Goal: Communication & Community: Participate in discussion

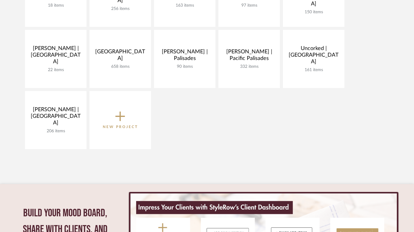
scroll to position [250, 0]
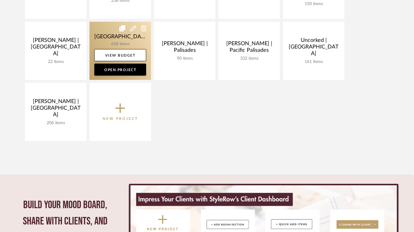
click at [104, 38] on link at bounding box center [121, 51] width 62 height 58
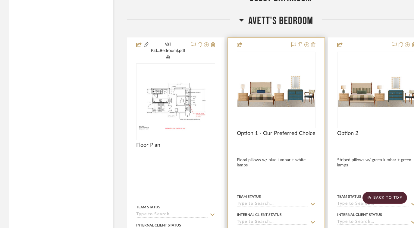
scroll to position [1368, 0]
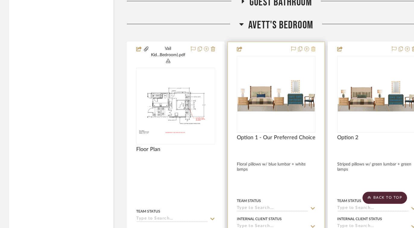
click at [312, 47] on icon at bounding box center [314, 48] width 4 height 5
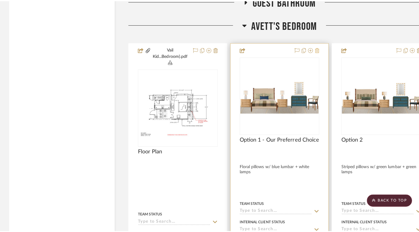
scroll to position [0, 0]
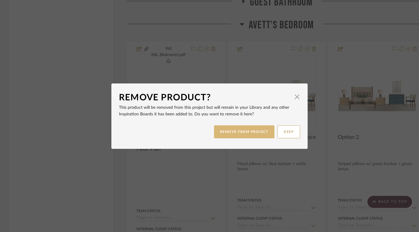
click at [240, 134] on button "REMOVE FROM PROJECT" at bounding box center [244, 131] width 61 height 13
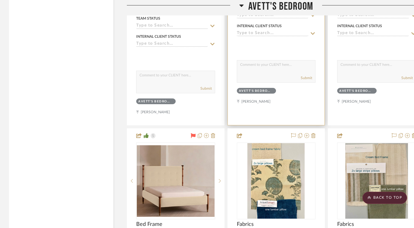
scroll to position [1629, 0]
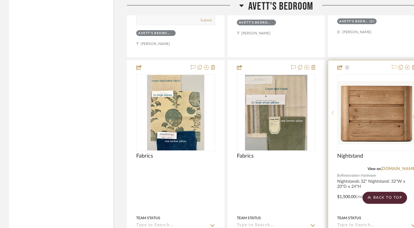
click at [393, 67] on icon at bounding box center [394, 67] width 5 height 5
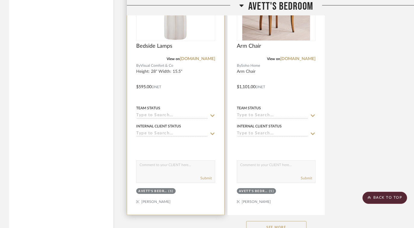
scroll to position [2159, 0]
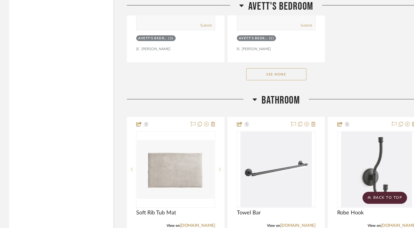
click at [281, 75] on button "See More" at bounding box center [276, 74] width 60 height 12
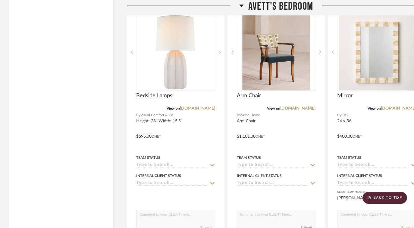
scroll to position [1836, 0]
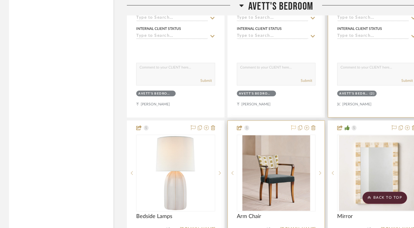
click at [295, 125] on icon at bounding box center [293, 127] width 5 height 5
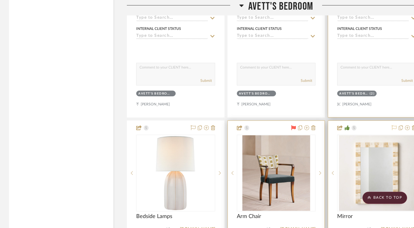
click at [394, 126] on icon at bounding box center [394, 127] width 5 height 5
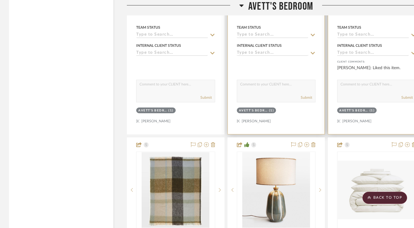
scroll to position [2109, 0]
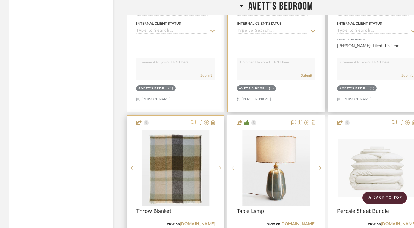
click at [194, 121] on icon at bounding box center [193, 122] width 5 height 5
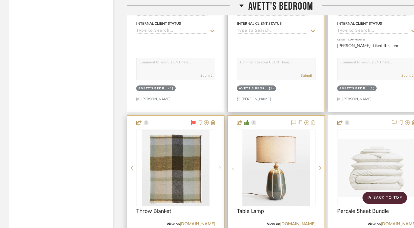
click at [294, 121] on icon at bounding box center [293, 122] width 5 height 5
click at [394, 120] on icon at bounding box center [394, 122] width 5 height 5
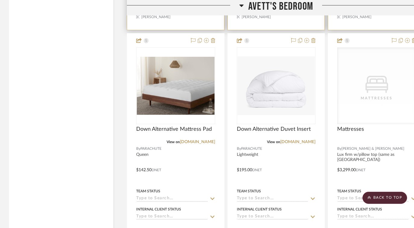
scroll to position [2454, 0]
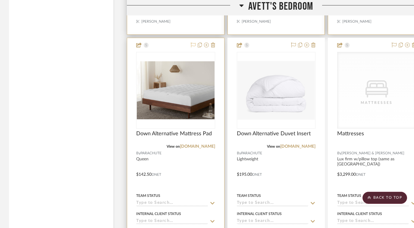
click at [193, 43] on icon at bounding box center [193, 45] width 5 height 5
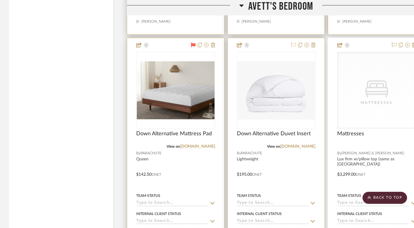
click at [293, 43] on icon at bounding box center [293, 45] width 5 height 5
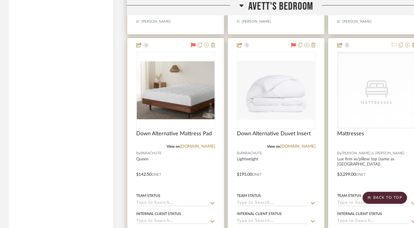
click at [394, 43] on icon at bounding box center [394, 45] width 5 height 5
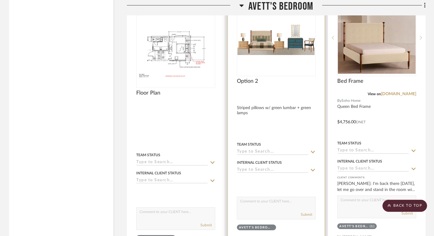
scroll to position [1449, 0]
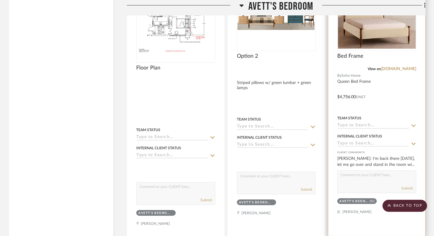
click at [385, 36] on img "0" at bounding box center [377, 12] width 78 height 71
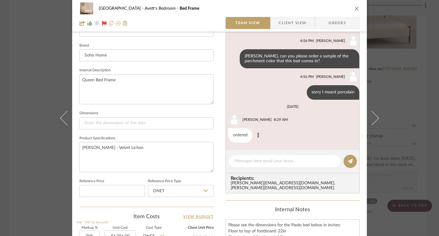
scroll to position [252, 0]
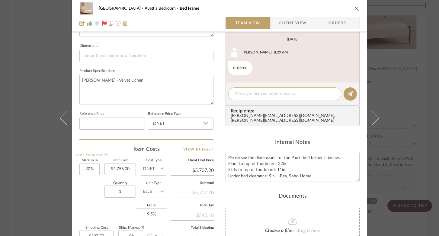
click at [251, 93] on textarea at bounding box center [284, 93] width 100 height 6
click at [310, 95] on textarea "[PERSON_NAME] wants to cover this bed with the stripe fabric" at bounding box center [284, 93] width 100 height 6
click at [311, 95] on textarea "[PERSON_NAME] wants to cover this bed with the stripe fabric" at bounding box center [284, 93] width 100 height 6
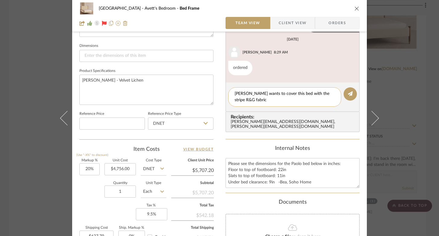
click at [298, 98] on textarea "[PERSON_NAME] wants to cover this bed with the stripe R&G fabric" at bounding box center [284, 96] width 100 height 13
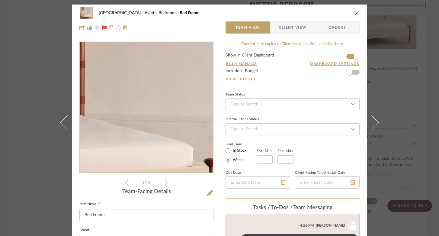
click at [178, 113] on img "0" at bounding box center [146, 107] width 133 height 123
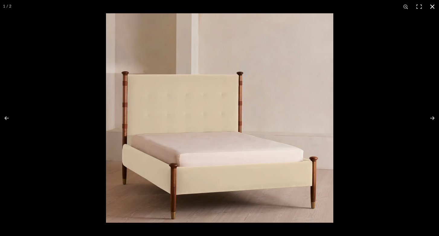
click at [418, 7] on button at bounding box center [431, 6] width 13 height 13
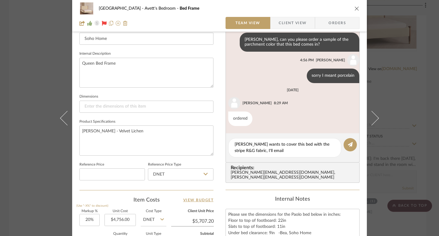
scroll to position [224, 0]
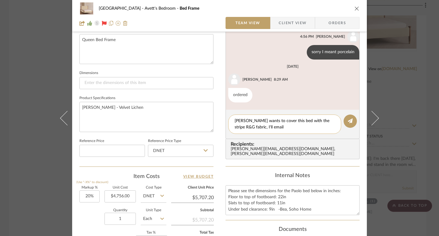
click at [294, 126] on textarea "[PERSON_NAME] wants to cover this bed with the stripe R&G fabric, I'll email" at bounding box center [284, 124] width 100 height 13
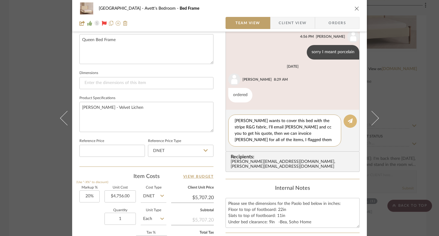
scroll to position [6, 0]
click at [241, 142] on textarea "[PERSON_NAME] wants to cover this bed with the stripe R&G fabric, I'll email [P…" at bounding box center [286, 130] width 105 height 25
click at [278, 141] on textarea "[PERSON_NAME] wants to cover this bed with the stripe R&G fabric, I'll email [P…" at bounding box center [286, 130] width 105 height 25
type textarea "[PERSON_NAME] wants to cover this bed with the stripe R&G fabric, I'll email [P…"
click at [348, 119] on icon at bounding box center [349, 120] width 5 height 5
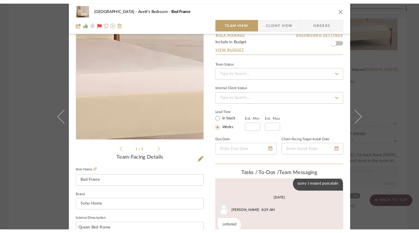
scroll to position [37, 0]
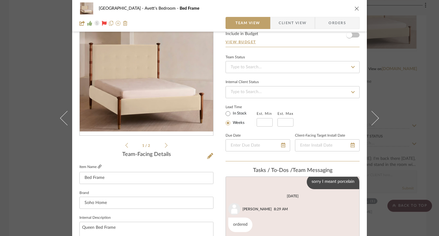
click at [98, 165] on icon at bounding box center [100, 166] width 4 height 4
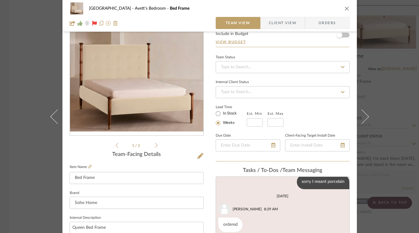
click at [344, 8] on button "close" at bounding box center [346, 8] width 5 height 5
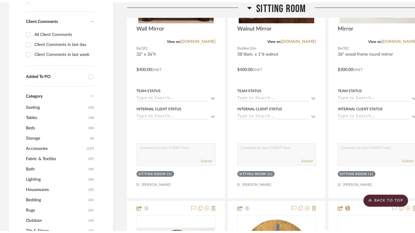
scroll to position [0, 0]
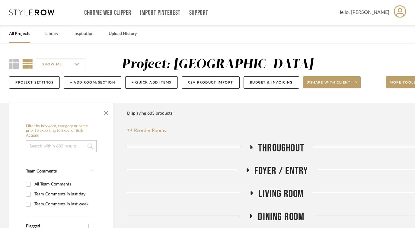
click at [20, 32] on link "All Projects" at bounding box center [19, 34] width 21 height 8
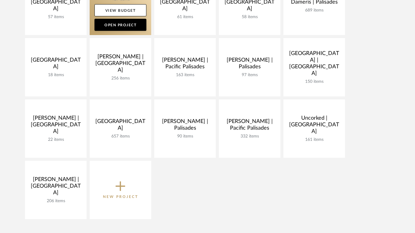
scroll to position [259, 0]
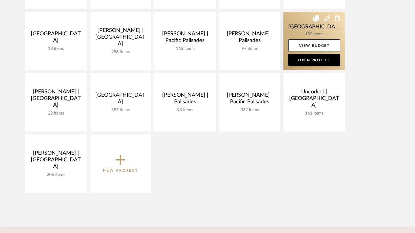
click at [305, 33] on link at bounding box center [314, 41] width 62 height 58
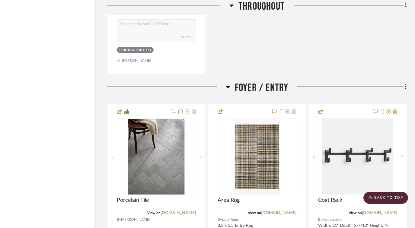
scroll to position [1530, 20]
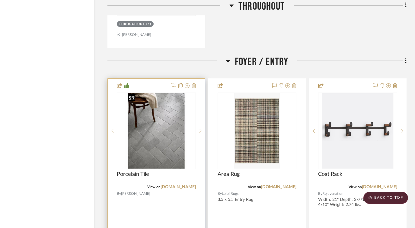
click at [162, 132] on img "0" at bounding box center [156, 130] width 62 height 75
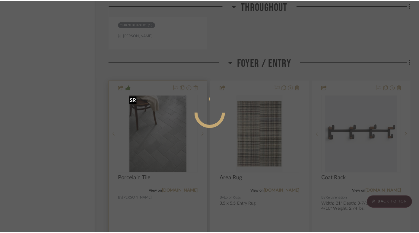
scroll to position [0, 0]
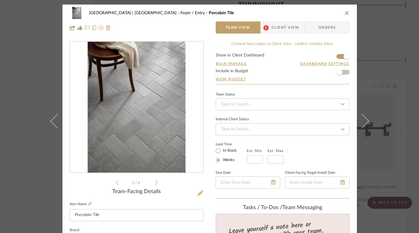
click at [199, 192] on icon at bounding box center [200, 193] width 6 height 6
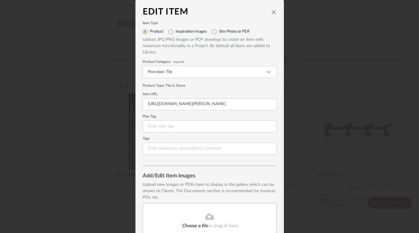
click at [271, 13] on icon "close" at bounding box center [273, 12] width 5 height 5
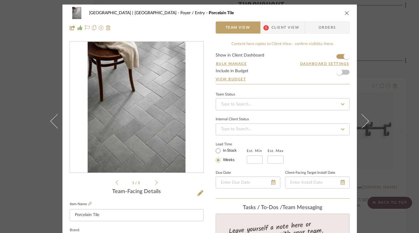
click at [345, 11] on icon "close" at bounding box center [346, 13] width 5 height 5
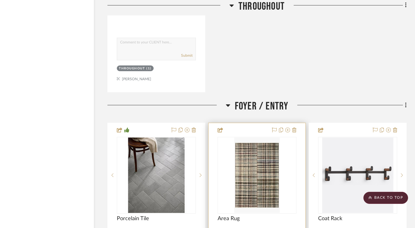
scroll to position [1463, 20]
